Goal: Task Accomplishment & Management: Manage account settings

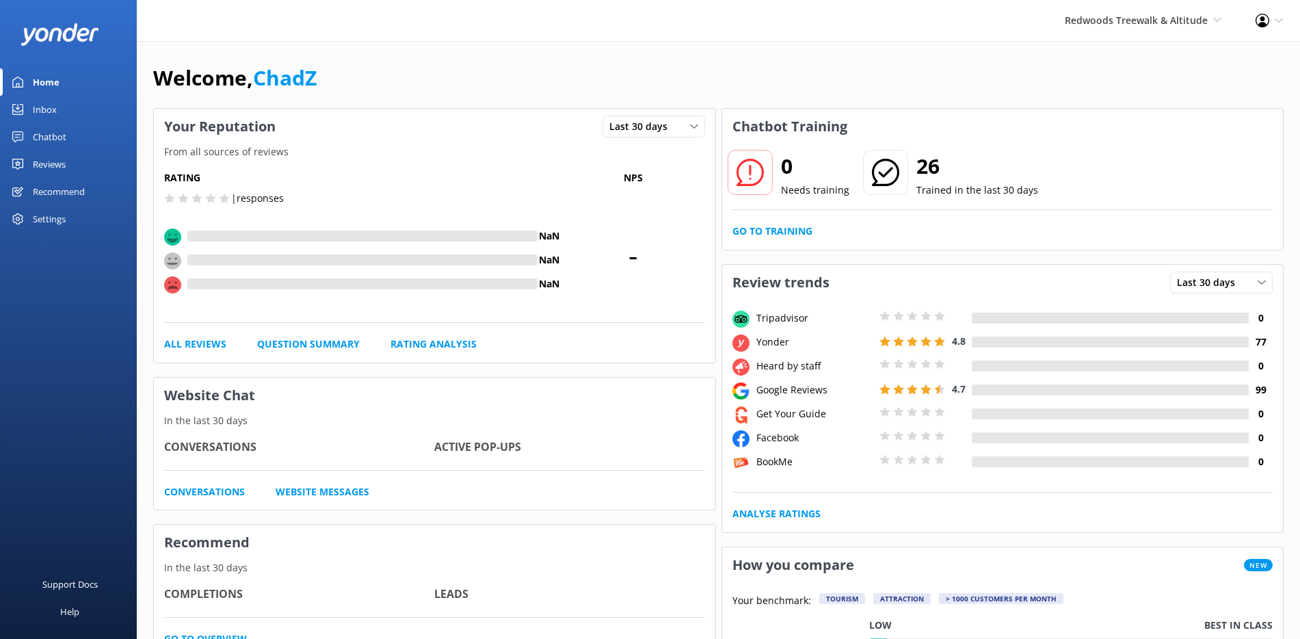
click at [59, 159] on div "Reviews" at bounding box center [49, 163] width 33 height 27
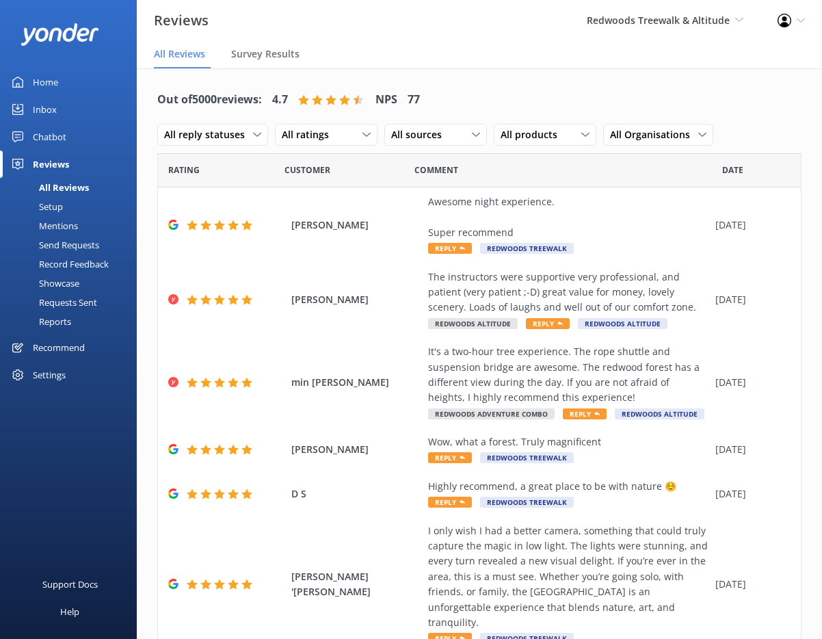
click at [57, 244] on div "Send Requests" at bounding box center [53, 244] width 91 height 19
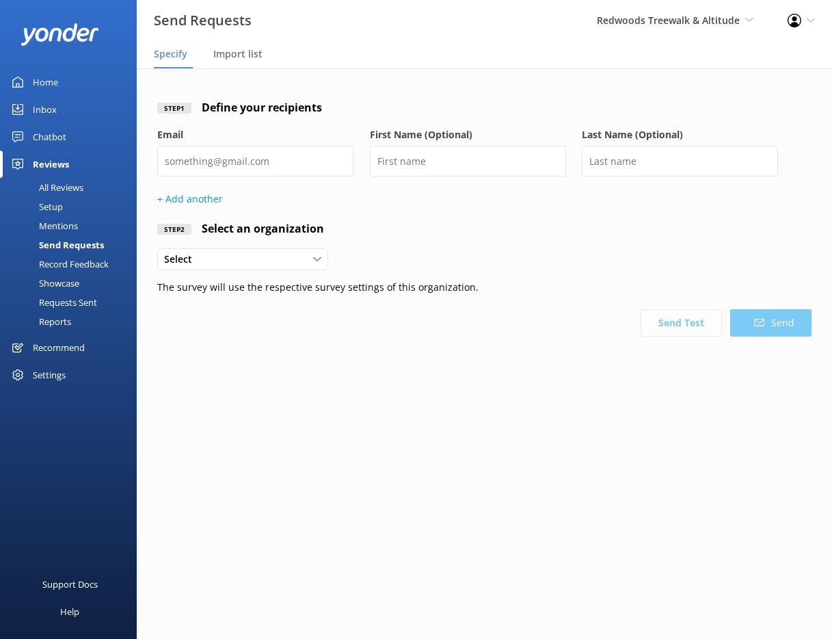
click at [74, 305] on div "Requests Sent" at bounding box center [52, 302] width 89 height 19
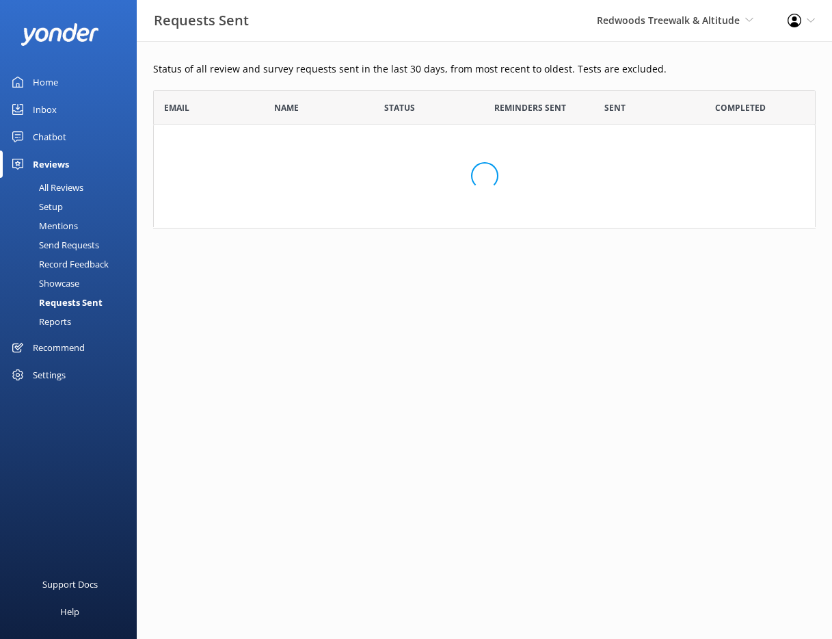
scroll to position [367, 652]
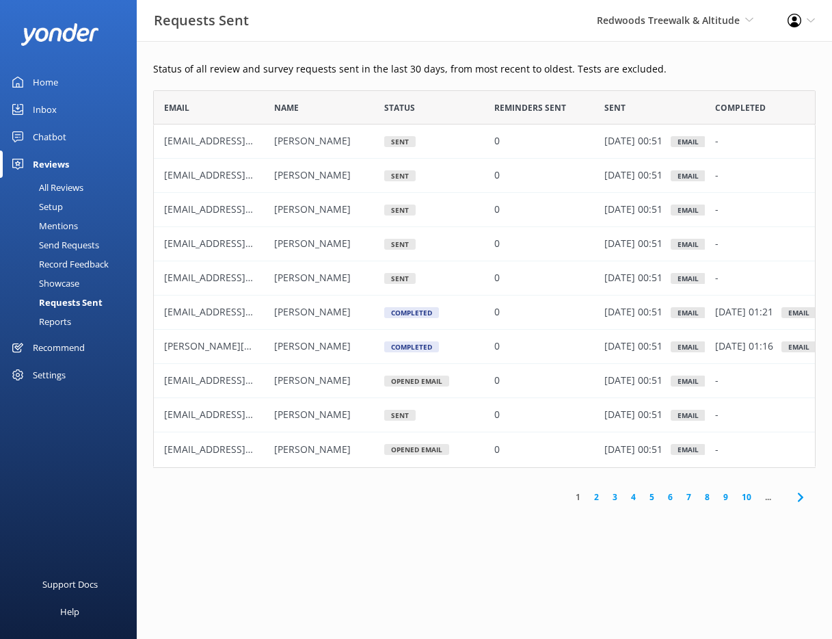
click at [60, 209] on div "Setup" at bounding box center [35, 206] width 55 height 19
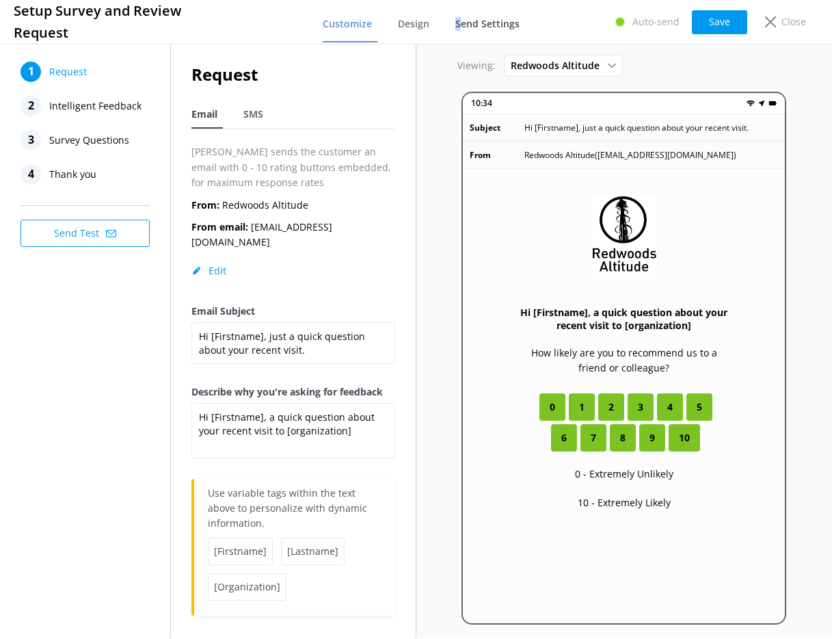
click at [460, 26] on span "Send Settings" at bounding box center [487, 24] width 64 height 14
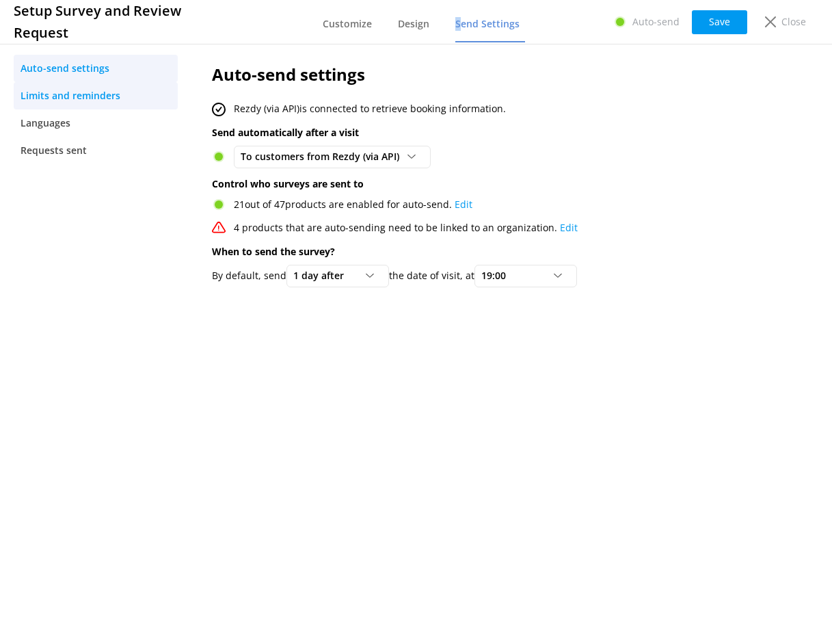
click at [72, 95] on span "Limits and reminders" at bounding box center [71, 95] width 100 height 15
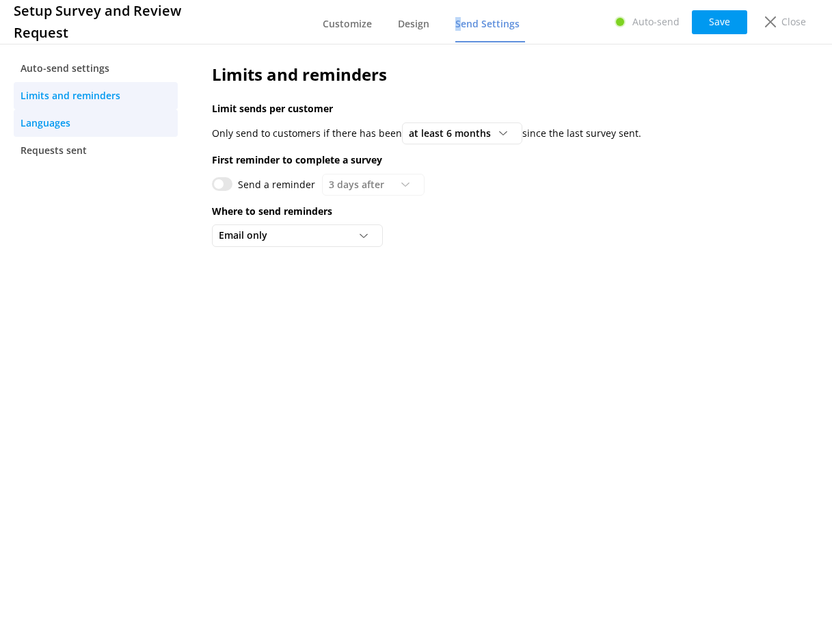
click at [51, 120] on span "Languages" at bounding box center [46, 123] width 50 height 15
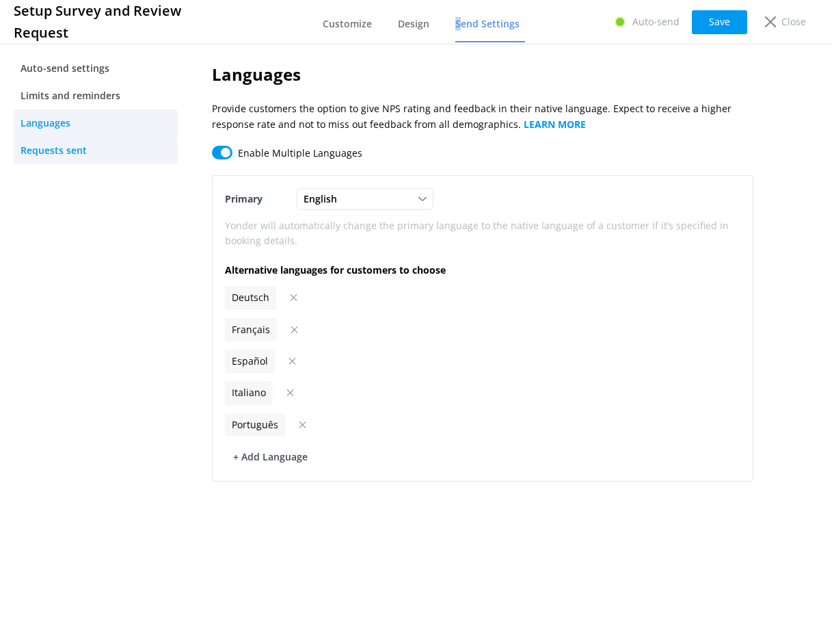
click at [56, 138] on link "Requests sent" at bounding box center [96, 150] width 164 height 27
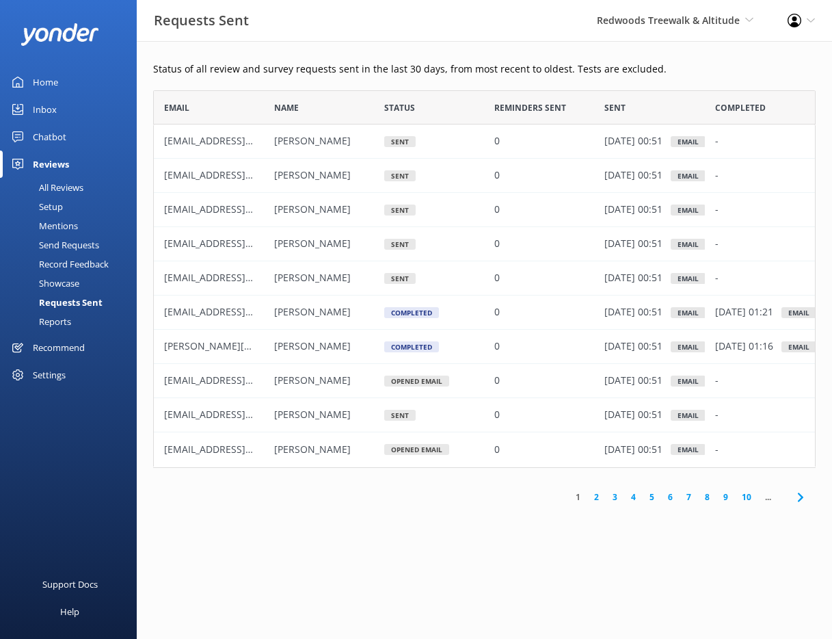
scroll to position [367, 652]
